Goal: Task Accomplishment & Management: Complete application form

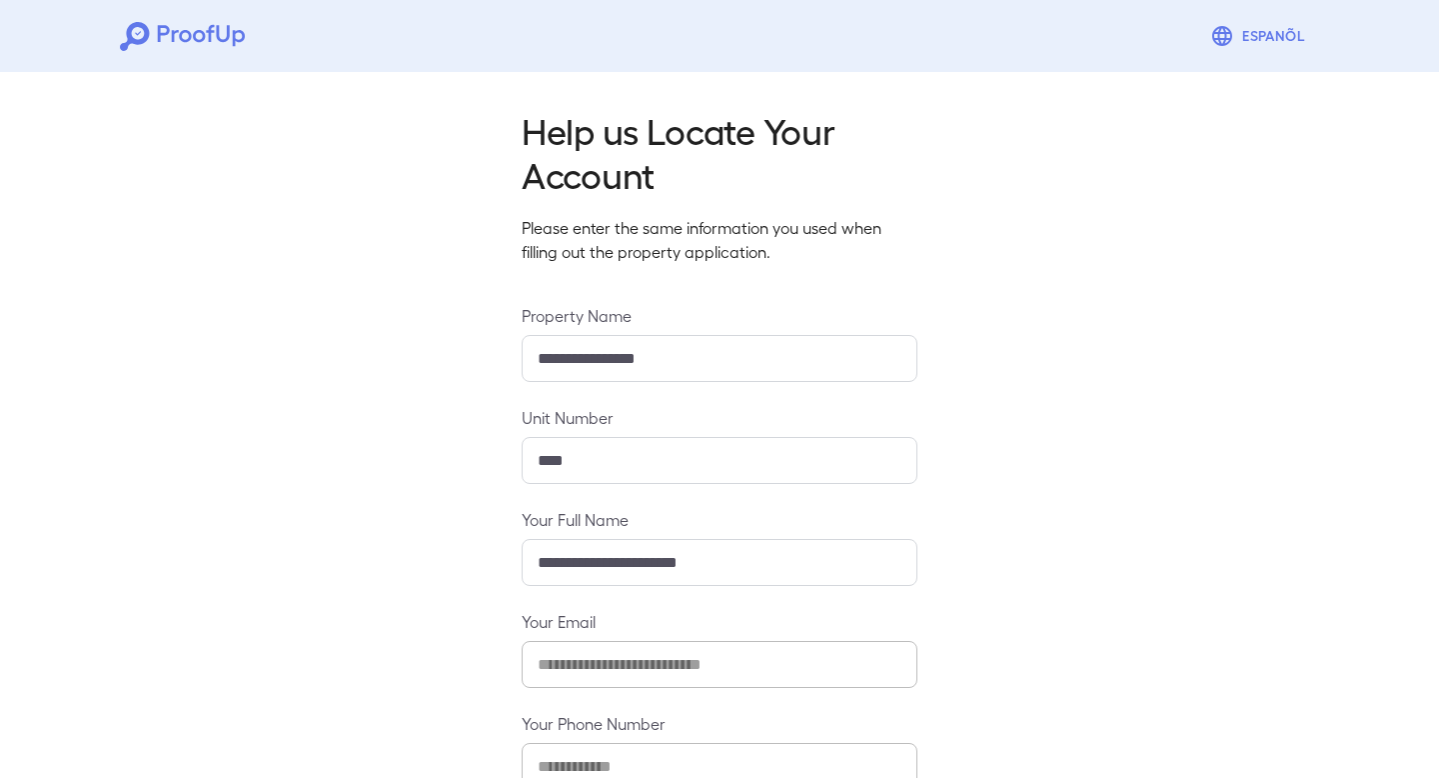
scroll to position [128, 0]
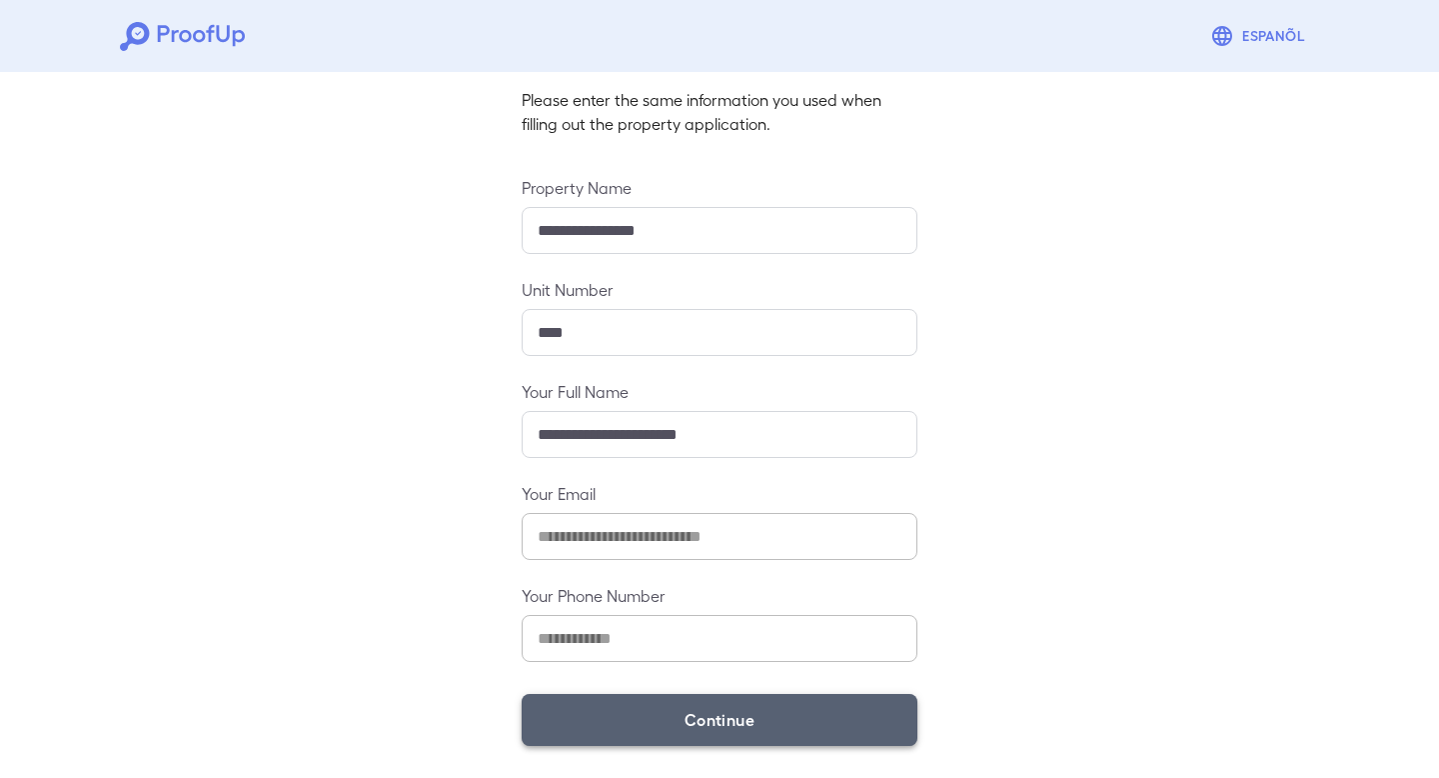
click at [781, 717] on button "Continue" at bounding box center [720, 720] width 396 height 52
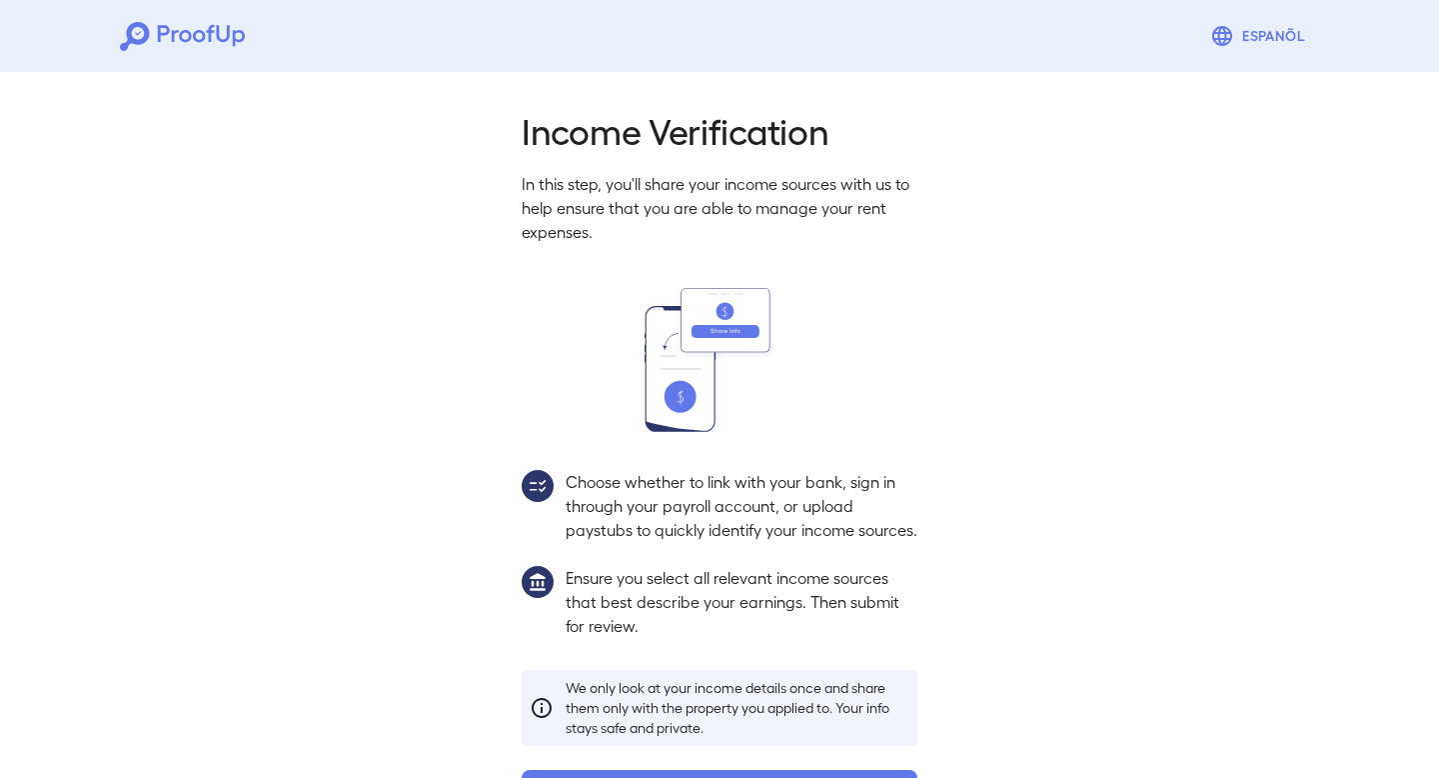
scroll to position [99, 0]
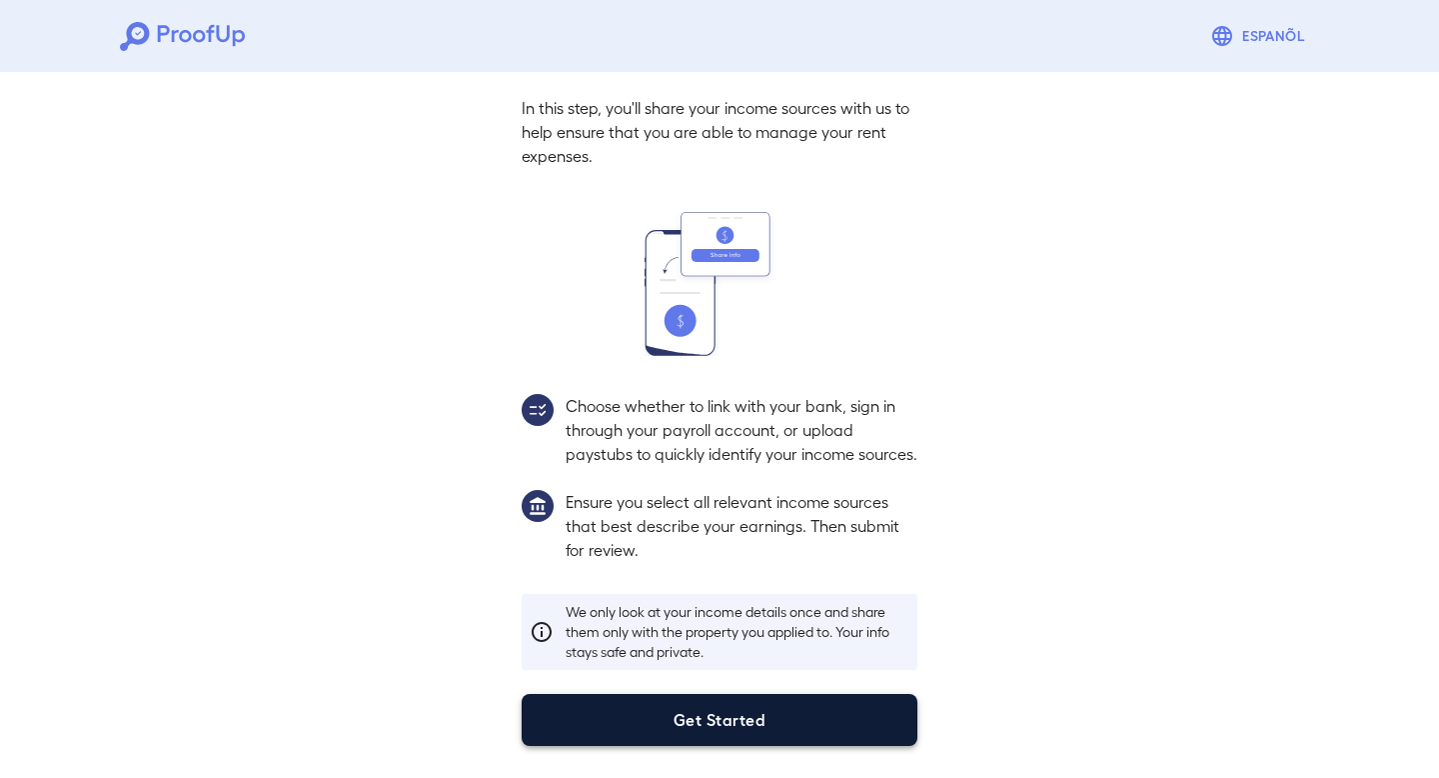
click at [762, 744] on button "Get Started" at bounding box center [720, 720] width 396 height 52
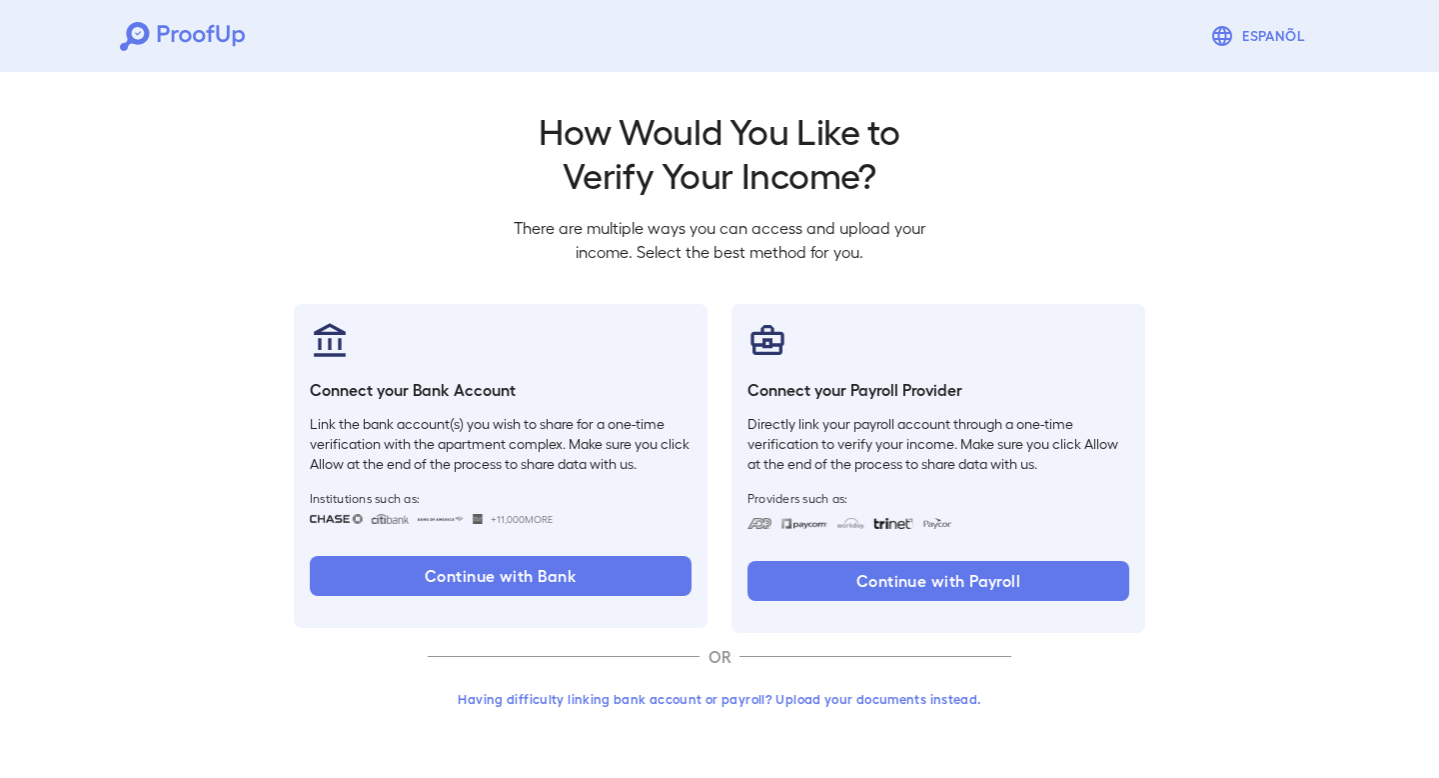
click at [746, 704] on button "Having difficulty linking bank account or payroll? Upload your documents instea…" at bounding box center [720, 699] width 584 height 36
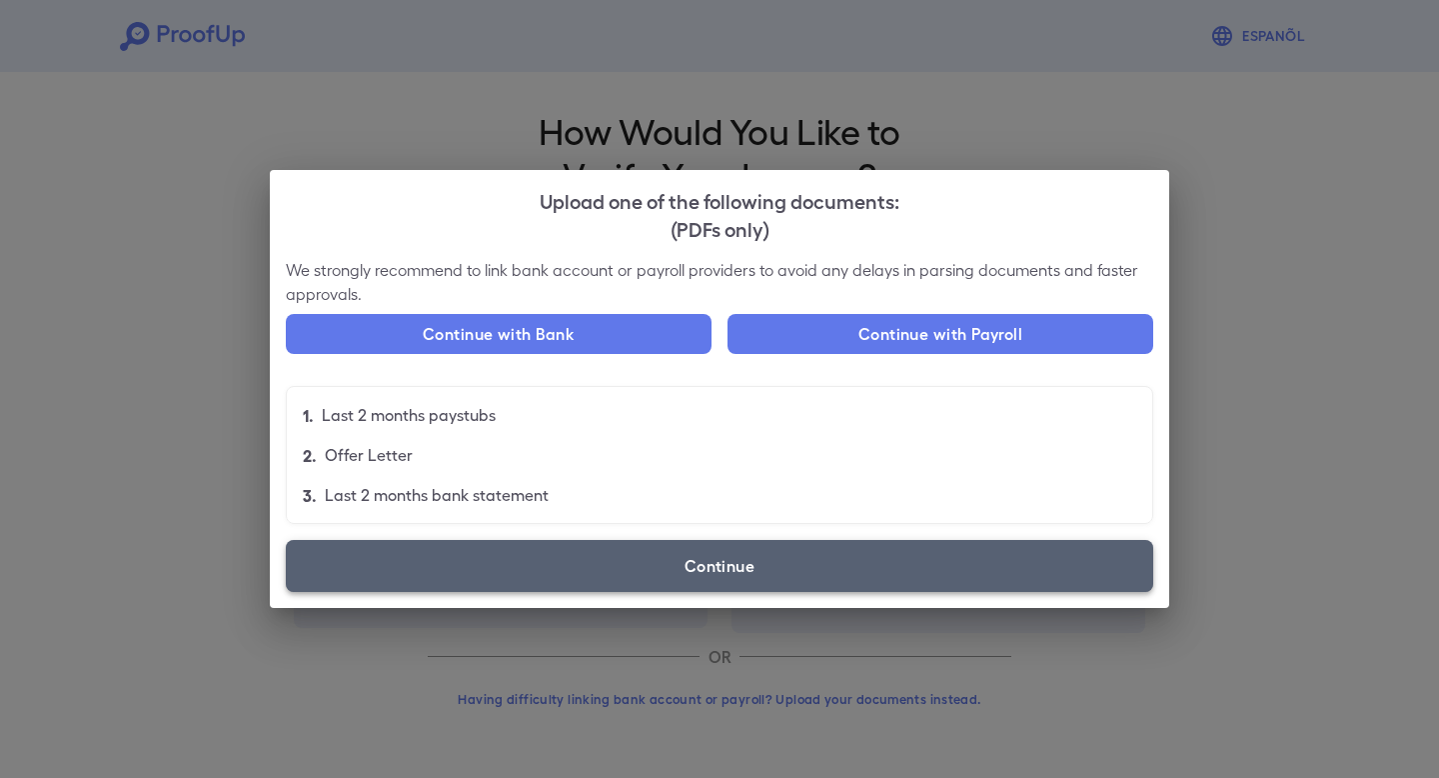
click at [745, 576] on label "Continue" at bounding box center [720, 566] width 868 height 52
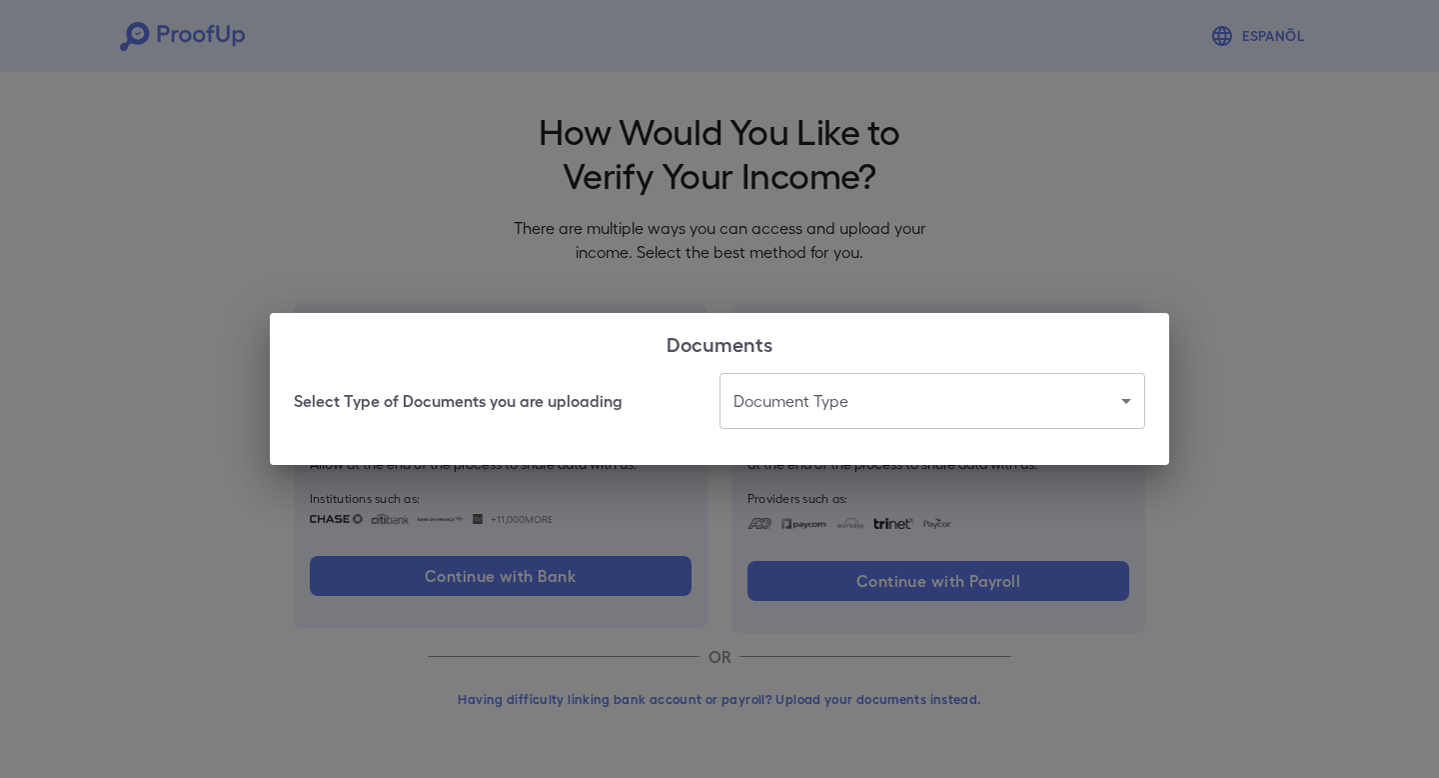
click at [860, 407] on body "Espanõl Go back How Would You Like to Verify Your Income? There are multiple wa…" at bounding box center [719, 382] width 1439 height 764
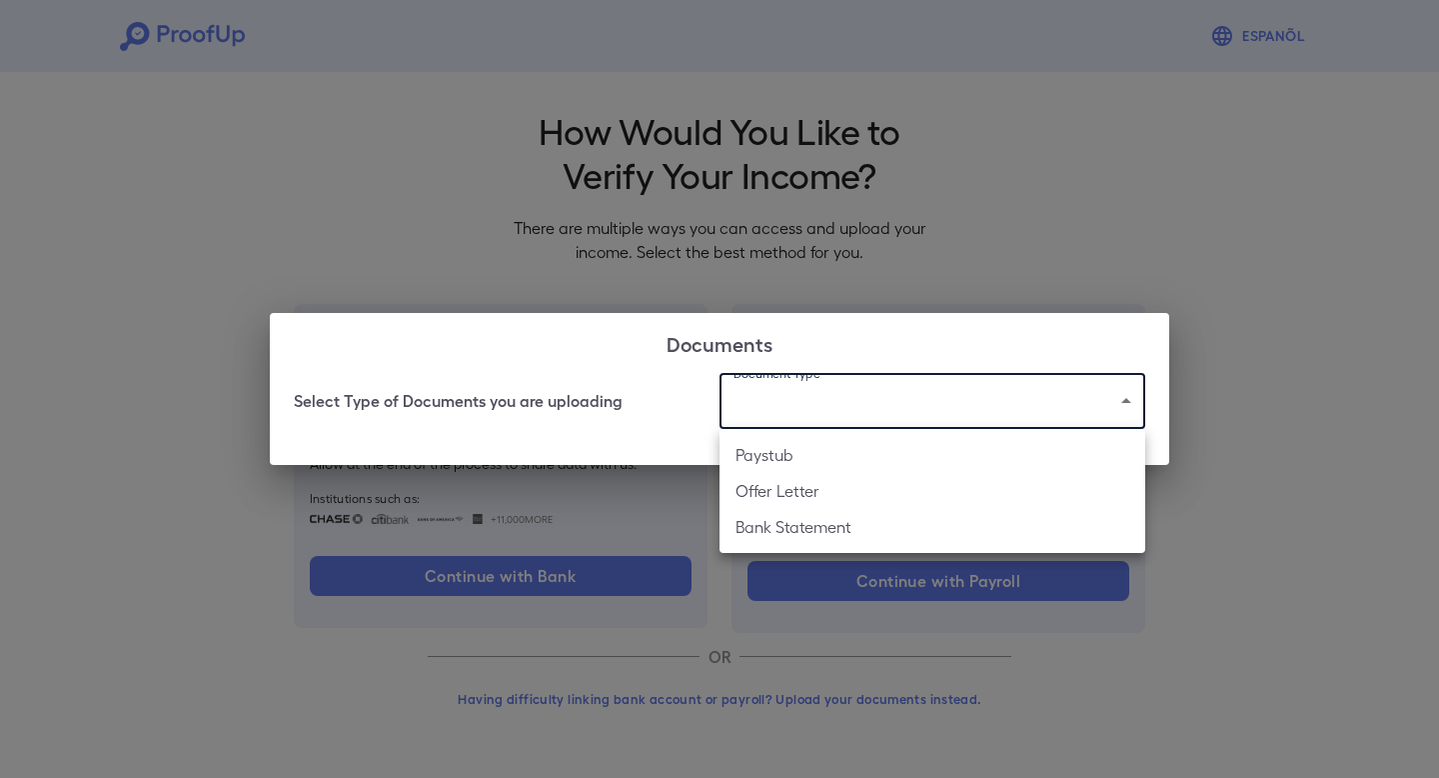
click at [884, 524] on li "Bank Statement" at bounding box center [933, 527] width 426 height 36
type input "**********"
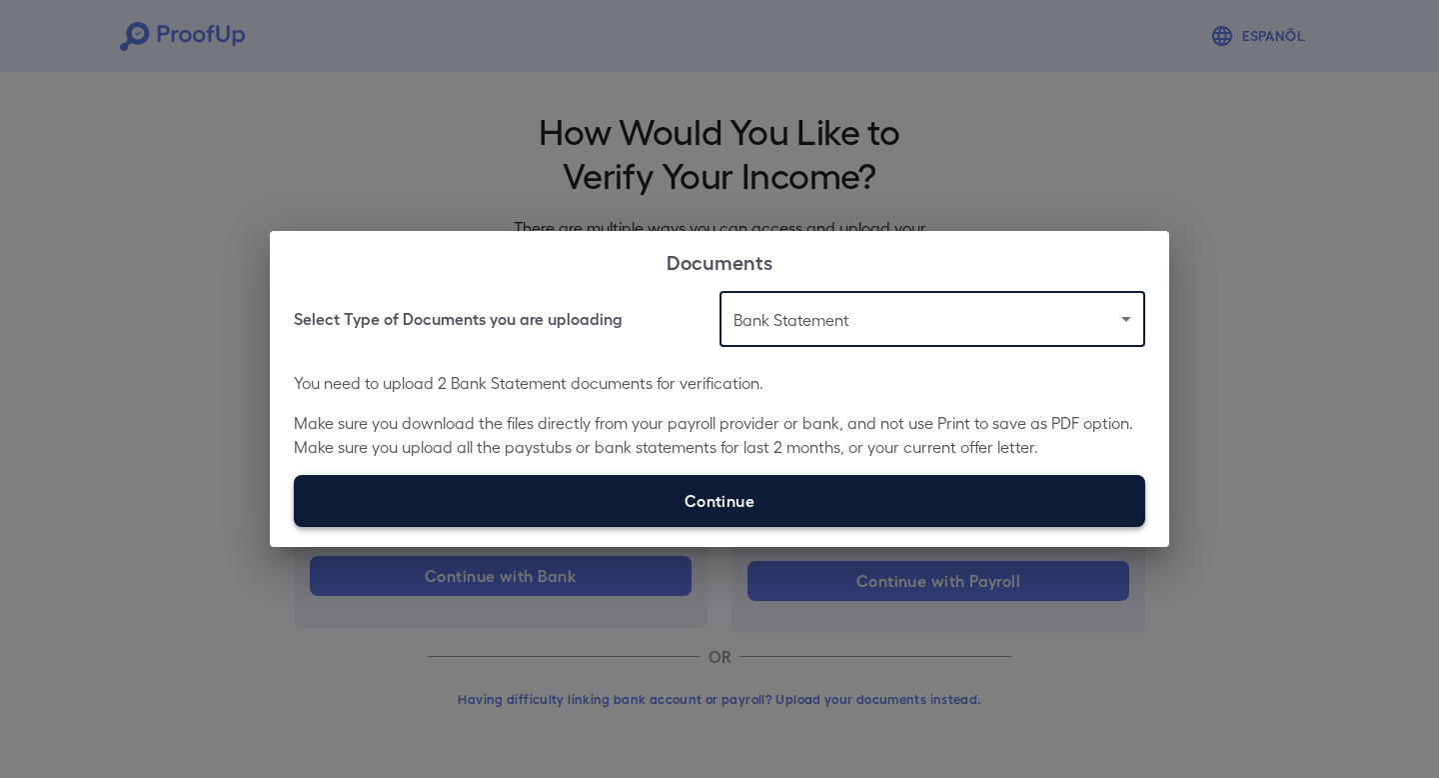
click at [881, 522] on label "Continue" at bounding box center [720, 501] width 852 height 52
click at [295, 526] on input "Continue" at bounding box center [294, 526] width 1 height 1
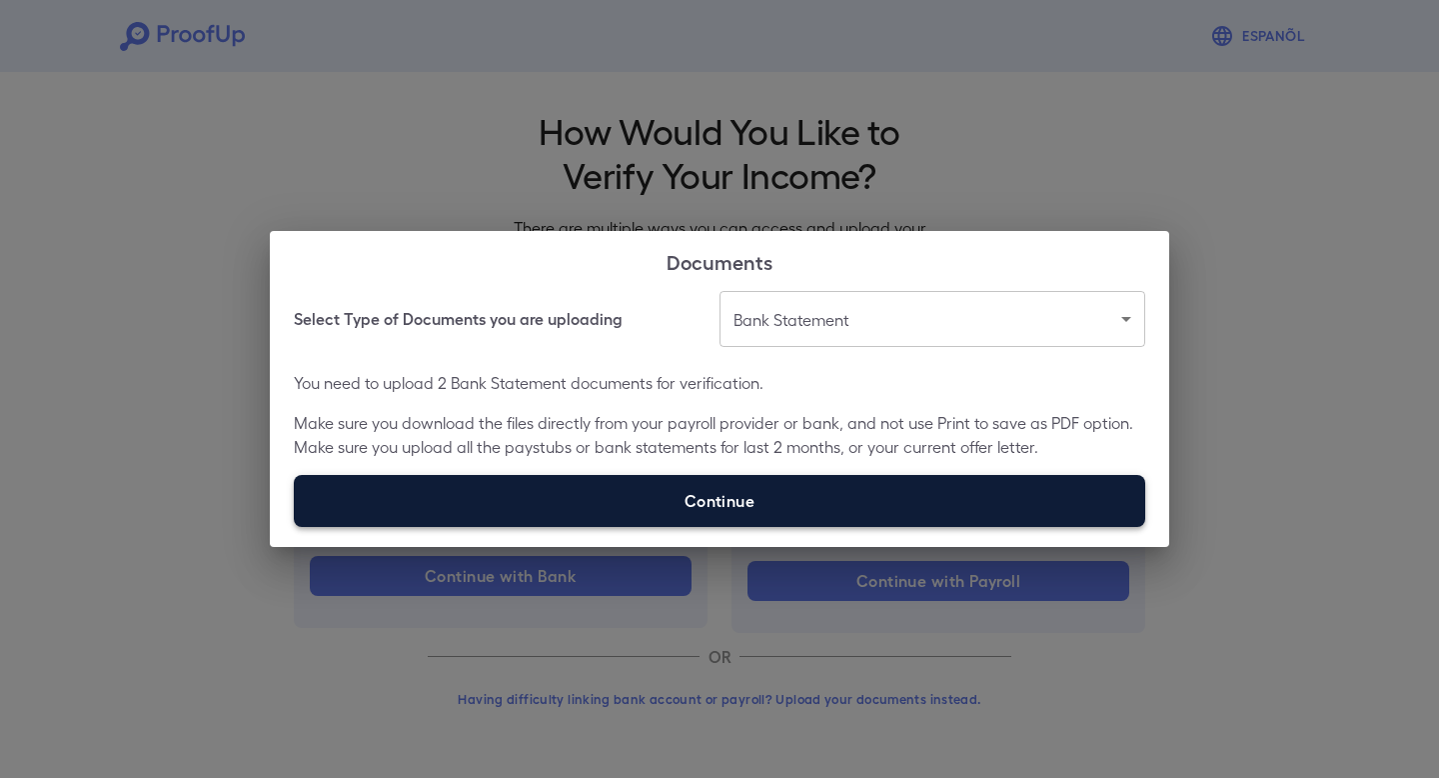
click at [869, 487] on label "Continue" at bounding box center [720, 501] width 852 height 52
click at [295, 526] on input "Continue" at bounding box center [294, 526] width 1 height 1
type input "**********"
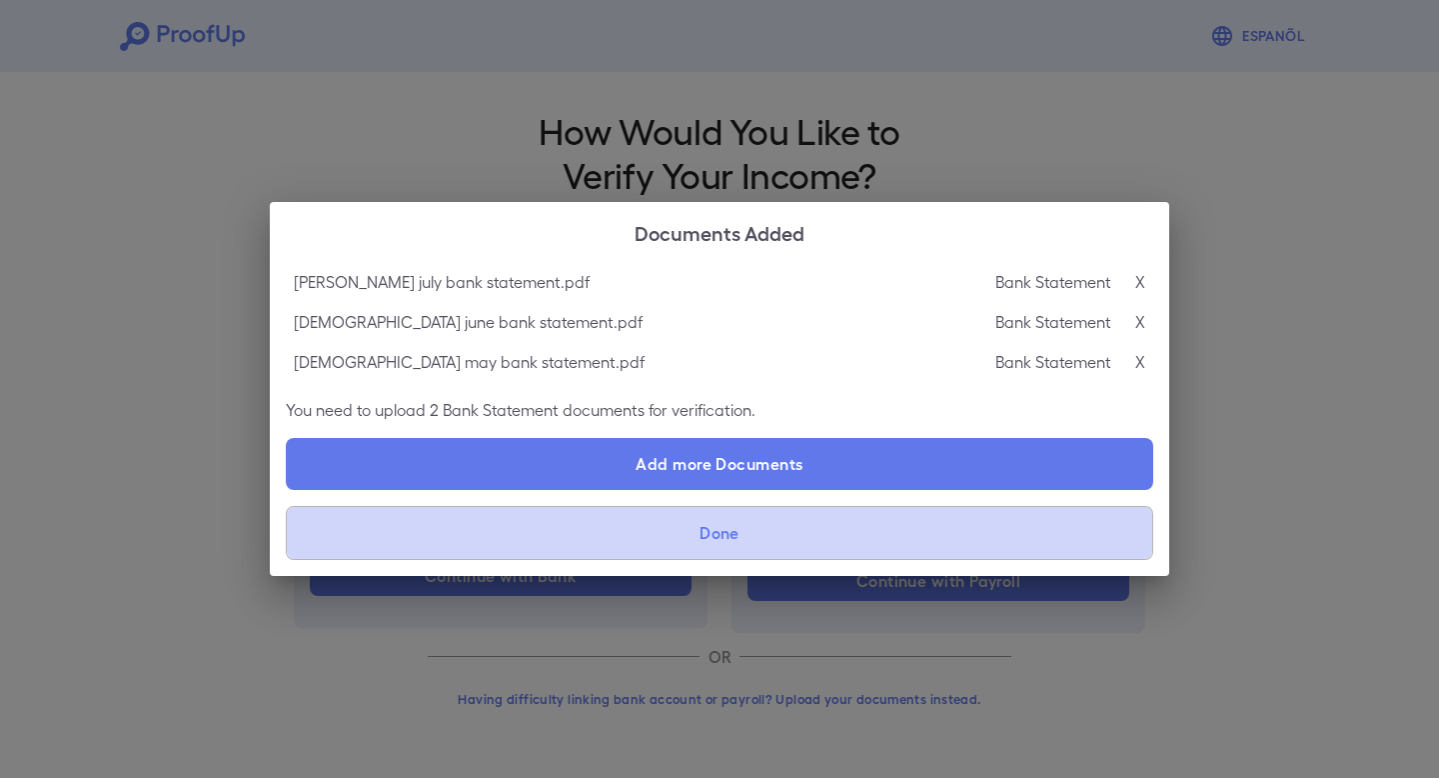
click at [728, 552] on button "Done" at bounding box center [720, 533] width 868 height 54
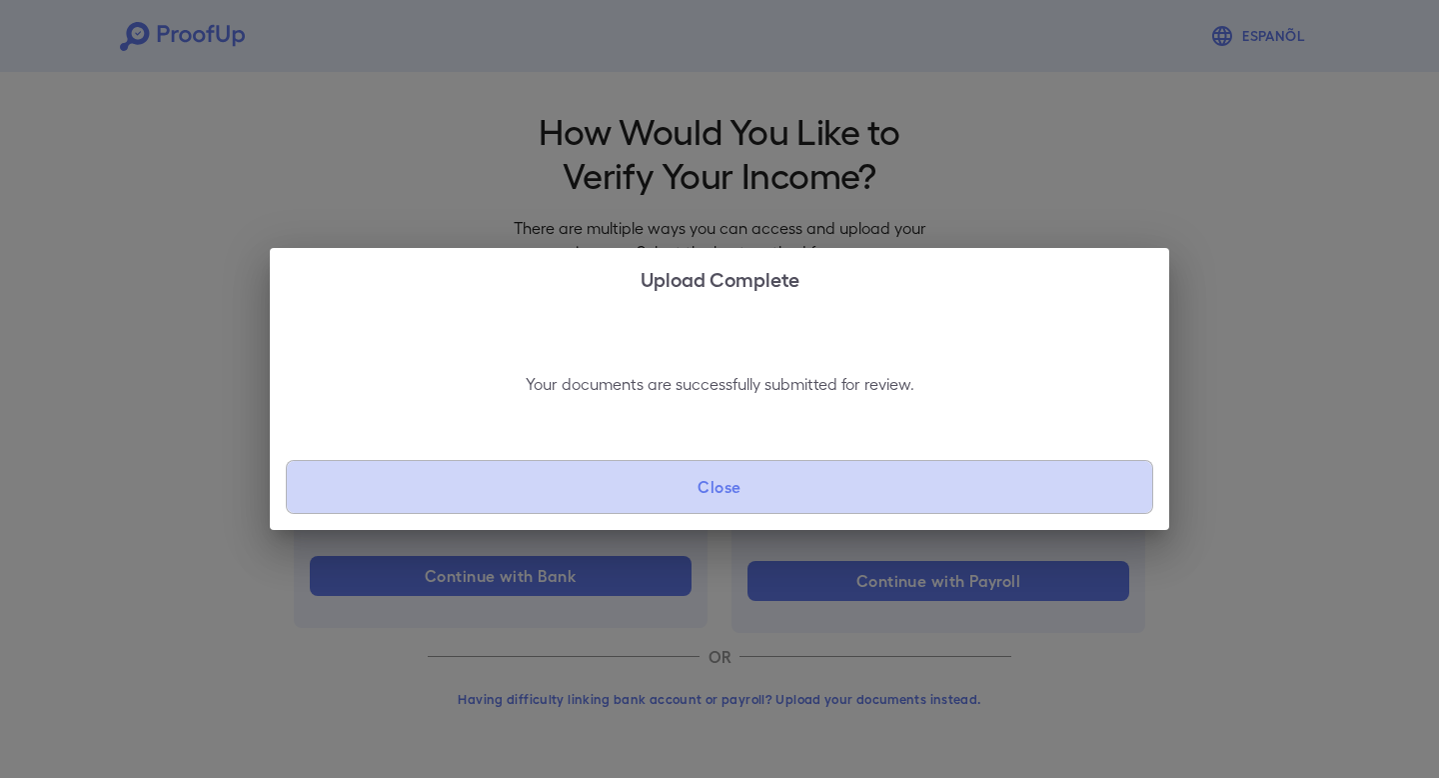
click at [783, 499] on button "Close" at bounding box center [720, 487] width 868 height 54
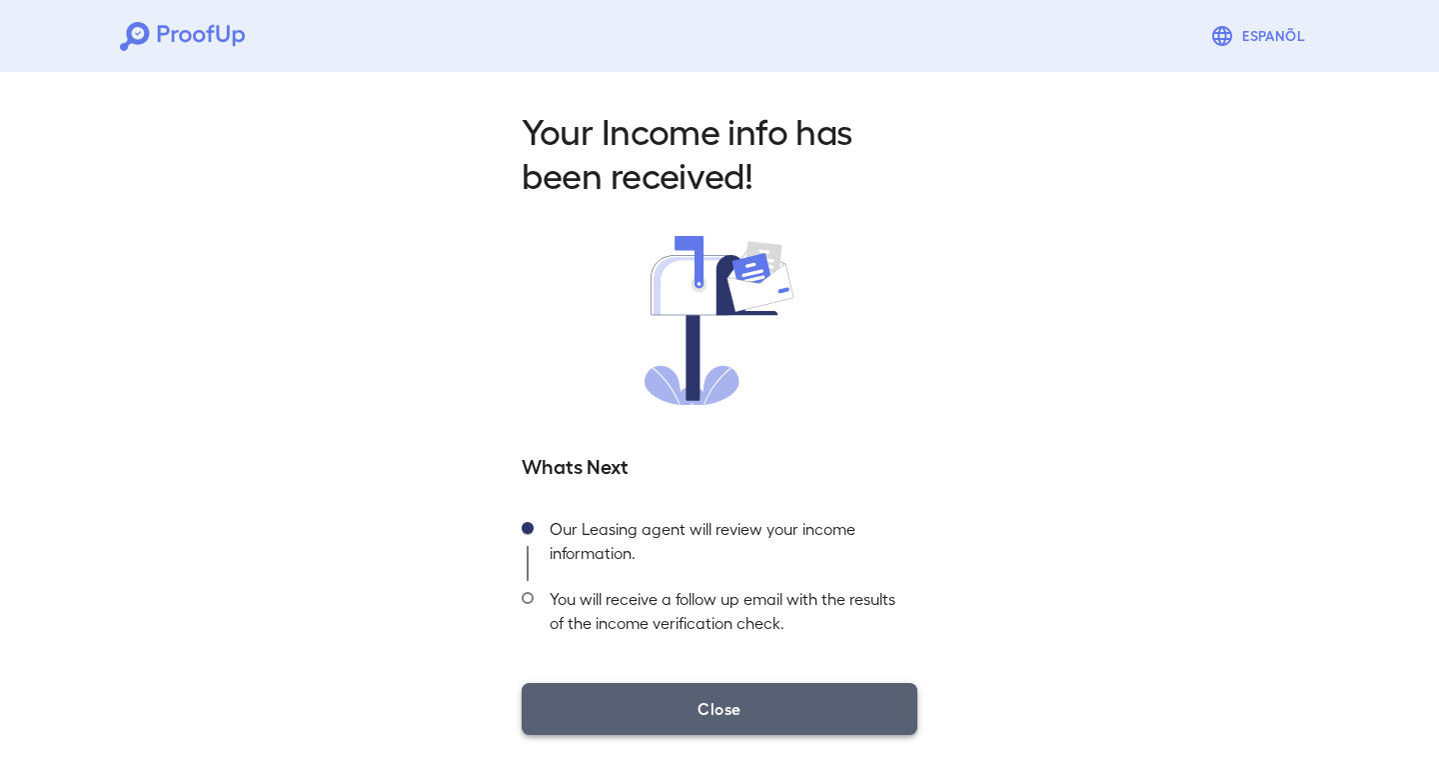
click at [837, 732] on button "Close" at bounding box center [720, 709] width 396 height 52
